Goal: Information Seeking & Learning: Learn about a topic

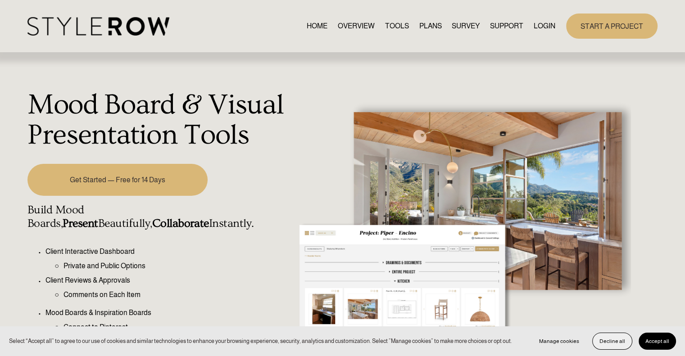
click at [609, 341] on span "Decline all" at bounding box center [613, 341] width 26 height 6
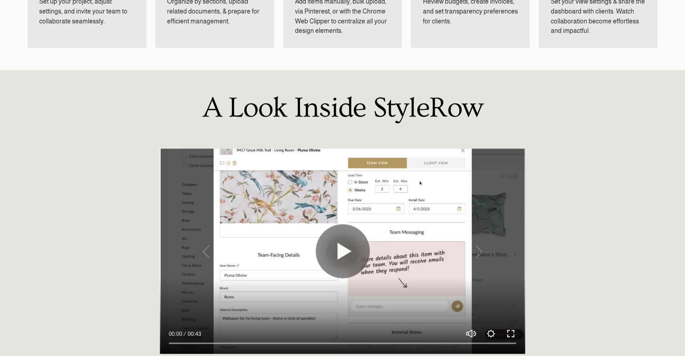
scroll to position [655, 0]
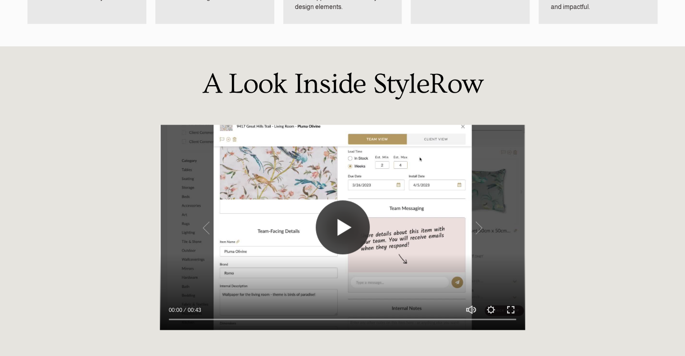
click at [354, 238] on button "Play" at bounding box center [343, 228] width 54 height 54
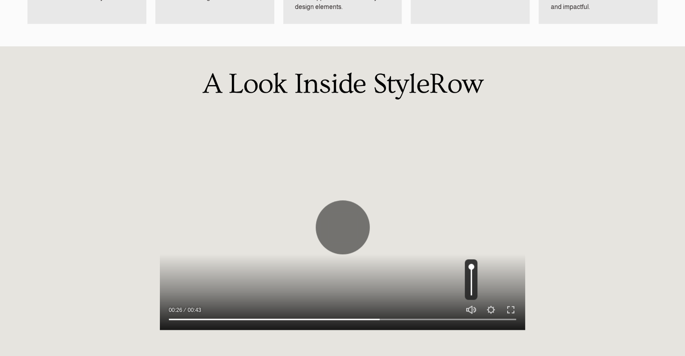
type input "61.35"
type input "0.15"
type input "61.97"
type input "0"
type input "63.87"
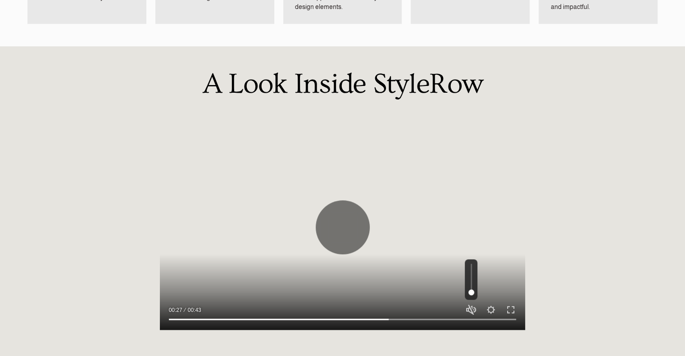
drag, startPoint x: 470, startPoint y: 267, endPoint x: 470, endPoint y: 298, distance: 31.1
type input "0"
click at [470, 299] on input "Volume" at bounding box center [471, 280] width 13 height 41
type input "65.1"
type input "0.15"
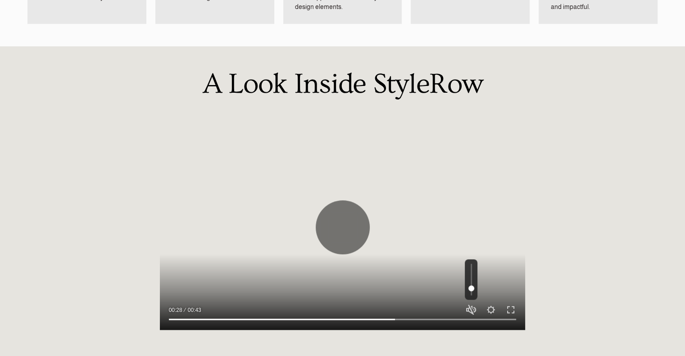
type input "65.71"
type input "1"
type input "66.32"
drag, startPoint x: 471, startPoint y: 291, endPoint x: 512, endPoint y: 186, distance: 112.7
type input "1"
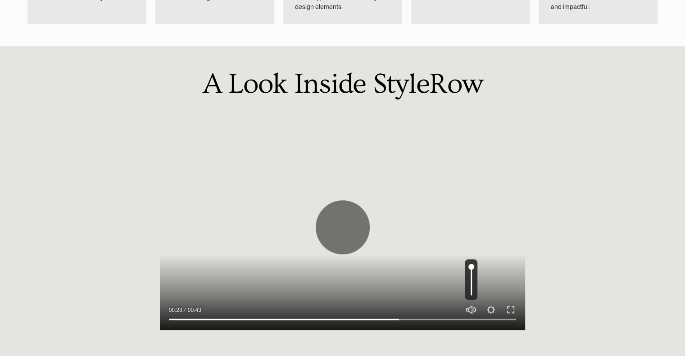
click at [478, 260] on input "Volume" at bounding box center [471, 280] width 13 height 41
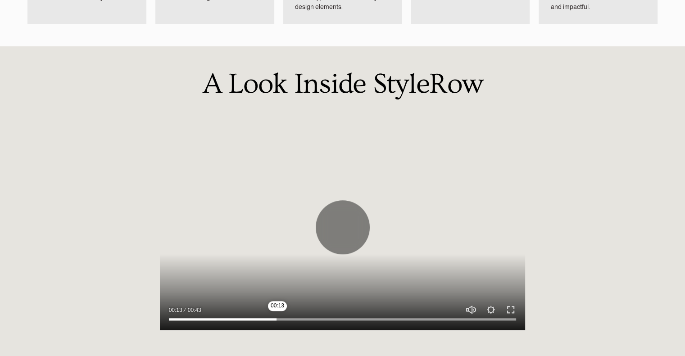
click at [278, 320] on input "Seek" at bounding box center [343, 320] width 348 height 6
click at [214, 320] on input "Seek" at bounding box center [343, 320] width 348 height 6
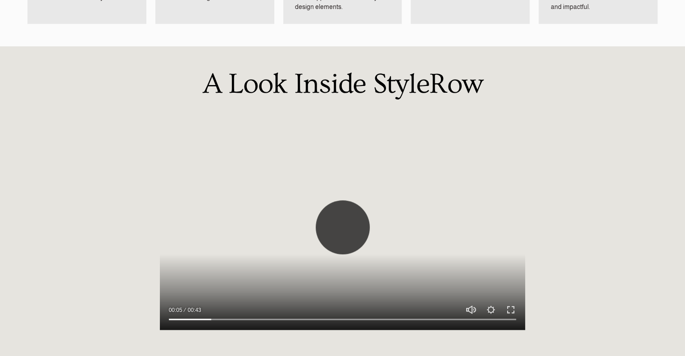
click at [342, 229] on button "Play" at bounding box center [343, 228] width 54 height 54
click at [172, 320] on input "Seek" at bounding box center [343, 320] width 348 height 6
click at [342, 239] on button "Play" at bounding box center [343, 228] width 54 height 54
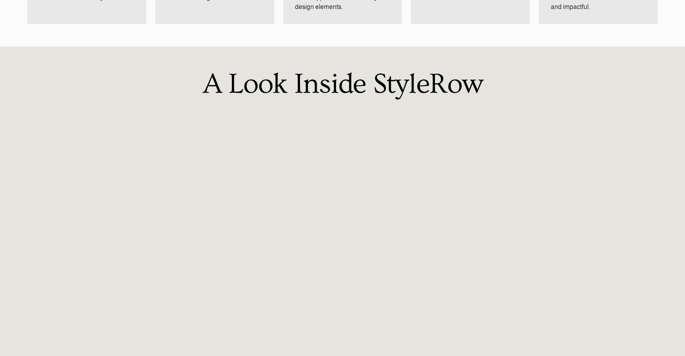
type input "100"
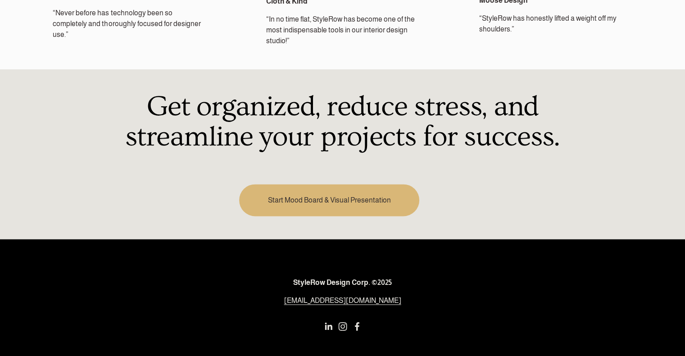
scroll to position [1265, 0]
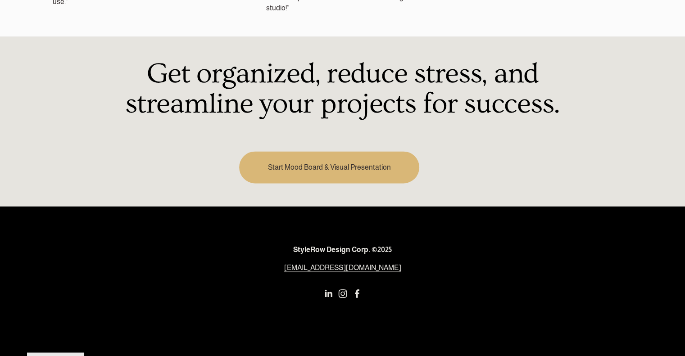
click at [353, 159] on link "Start Mood Board & Visual Presentation" at bounding box center [329, 167] width 180 height 32
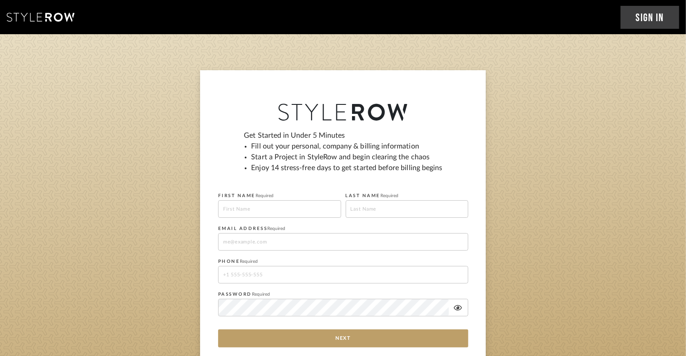
drag, startPoint x: 628, startPoint y: 62, endPoint x: 434, endPoint y: 101, distance: 198.2
click at [434, 101] on section "Get Started in Under 5 Minutes Fill out your personal, company & billing inform…" at bounding box center [343, 229] width 686 height 390
click at [33, 18] on icon at bounding box center [41, 17] width 68 height 9
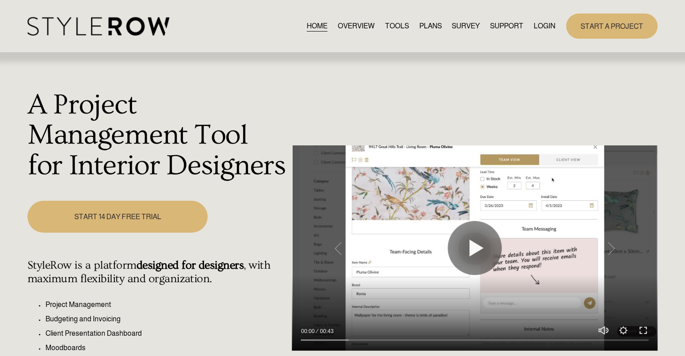
click at [429, 28] on link "PLANS" at bounding box center [430, 26] width 23 height 12
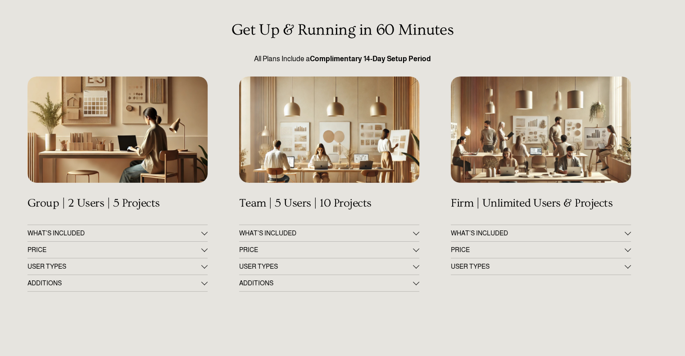
scroll to position [80, 0]
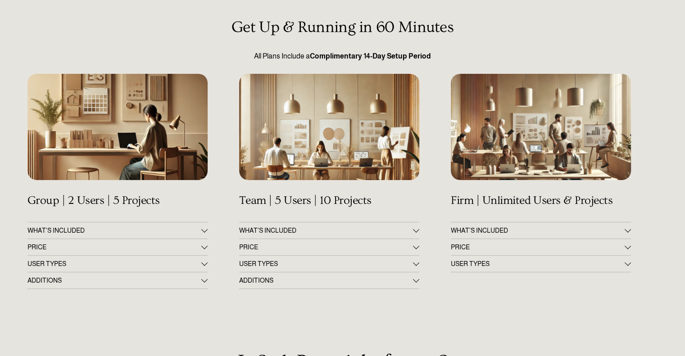
drag, startPoint x: 689, startPoint y: 129, endPoint x: 688, endPoint y: 159, distance: 29.3
click at [416, 281] on div at bounding box center [416, 279] width 6 height 6
click at [415, 231] on div at bounding box center [416, 229] width 6 height 6
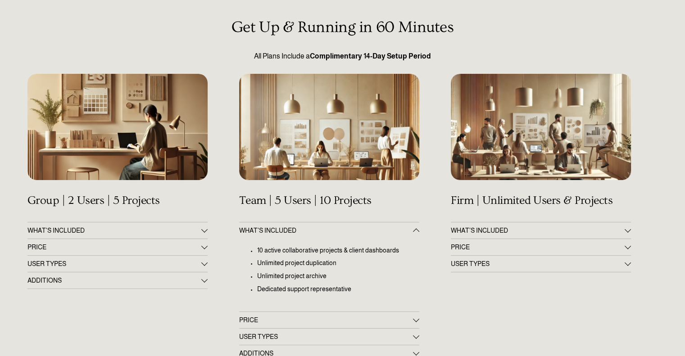
click at [419, 320] on div at bounding box center [416, 320] width 6 height 6
